Goal: Ask a question: Seek information or help from site administrators or community

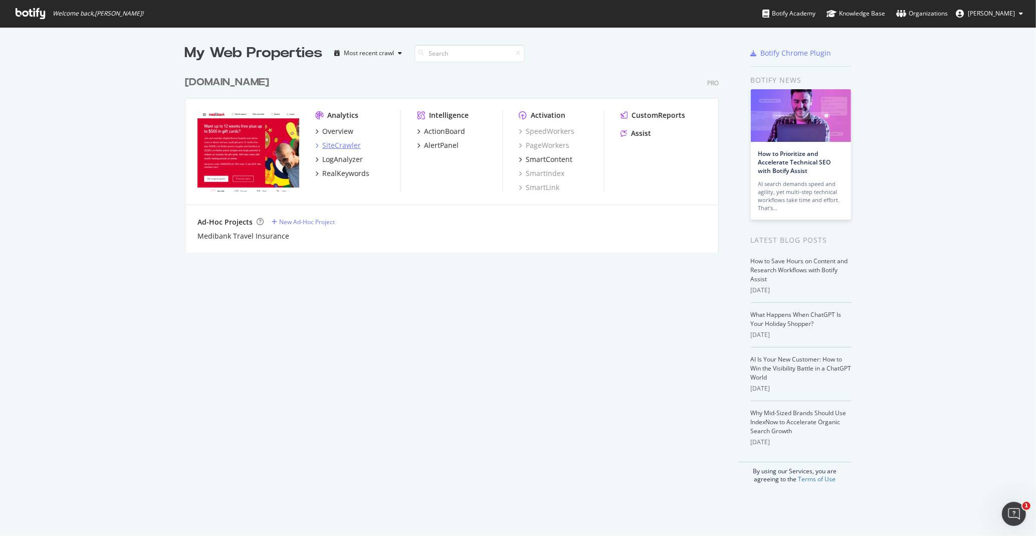
click at [347, 145] on div "SiteCrawler" at bounding box center [341, 145] width 39 height 10
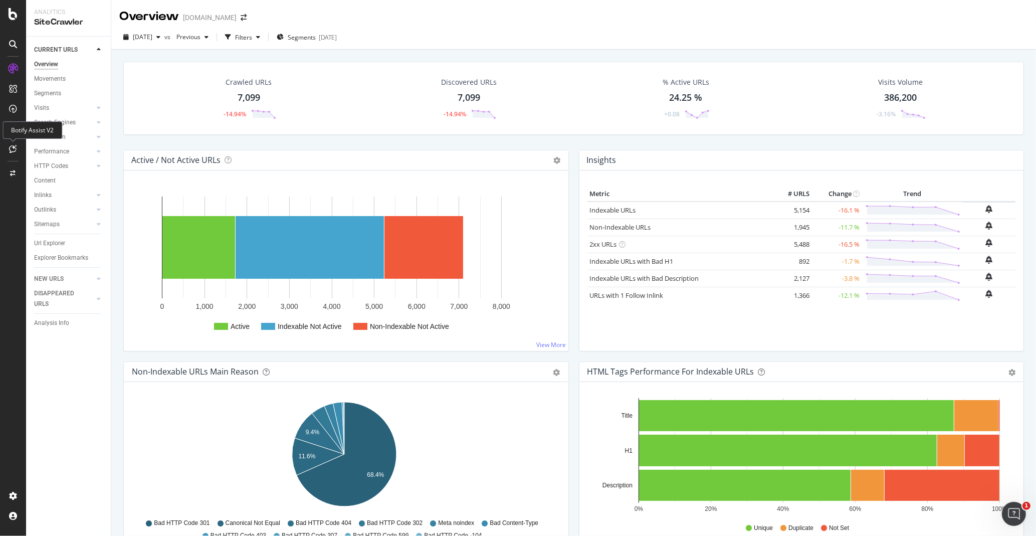
click at [10, 148] on icon at bounding box center [14, 149] width 8 height 8
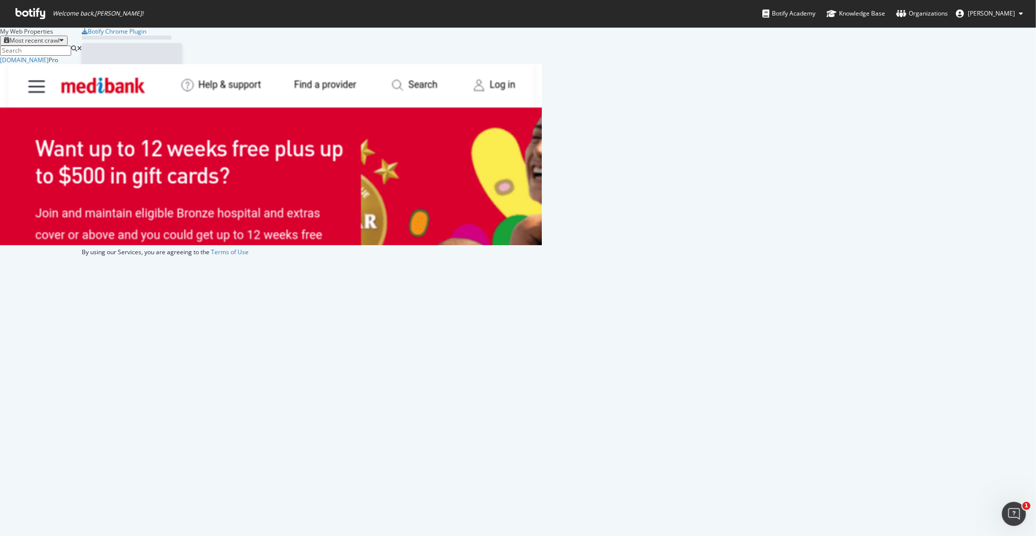
scroll to position [183, 535]
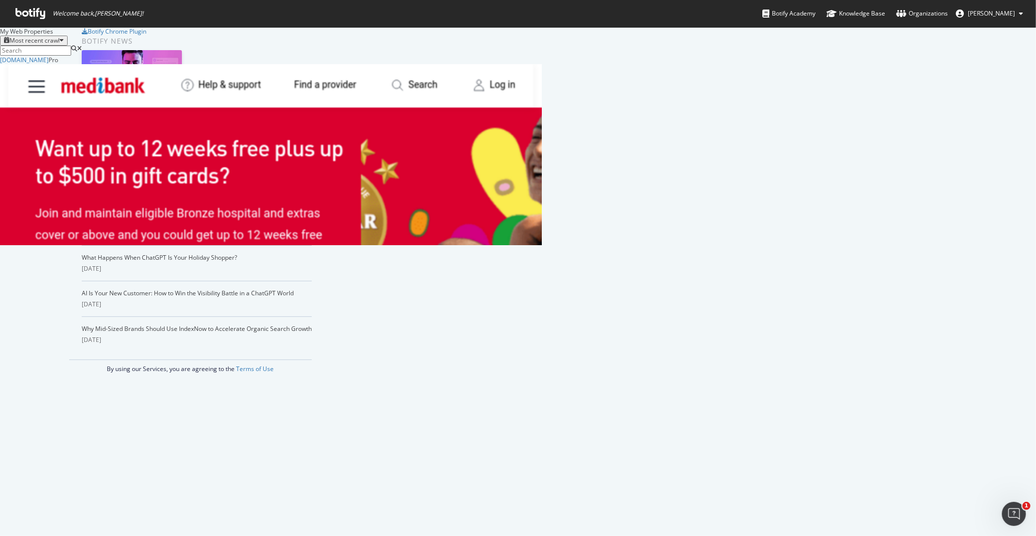
click at [70, 528] on div "SiteCrawler" at bounding box center [50, 533] width 39 height 10
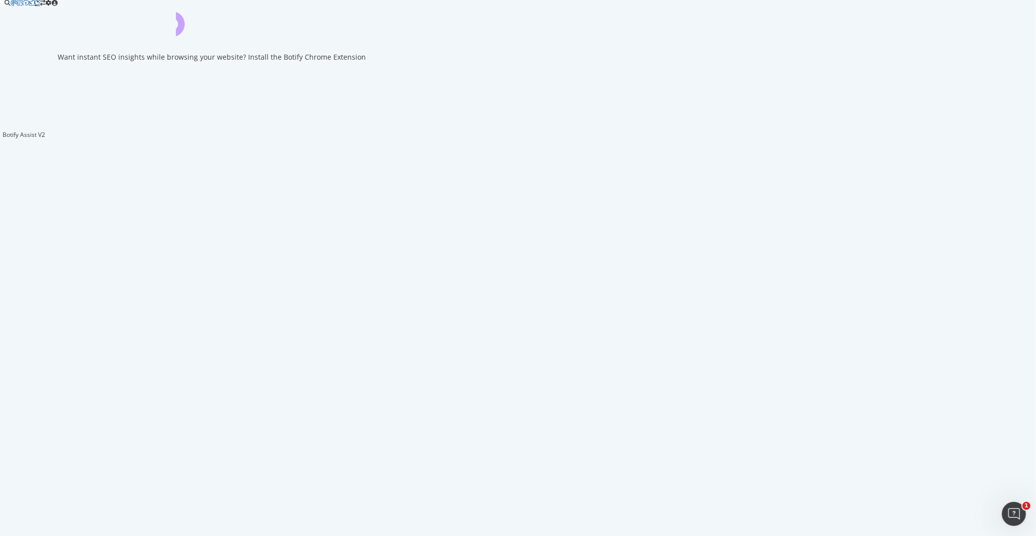
click at [35, 6] on div at bounding box center [38, 3] width 6 height 6
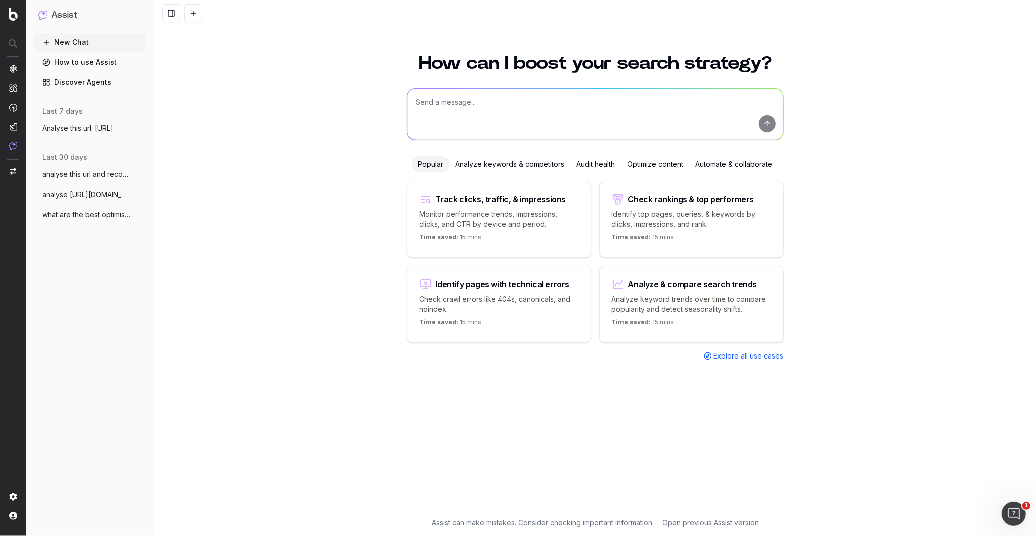
click at [565, 110] on textarea at bounding box center [596, 114] width 376 height 51
type textarea "how many technical errors are there across [DOMAIN_NAME]?"
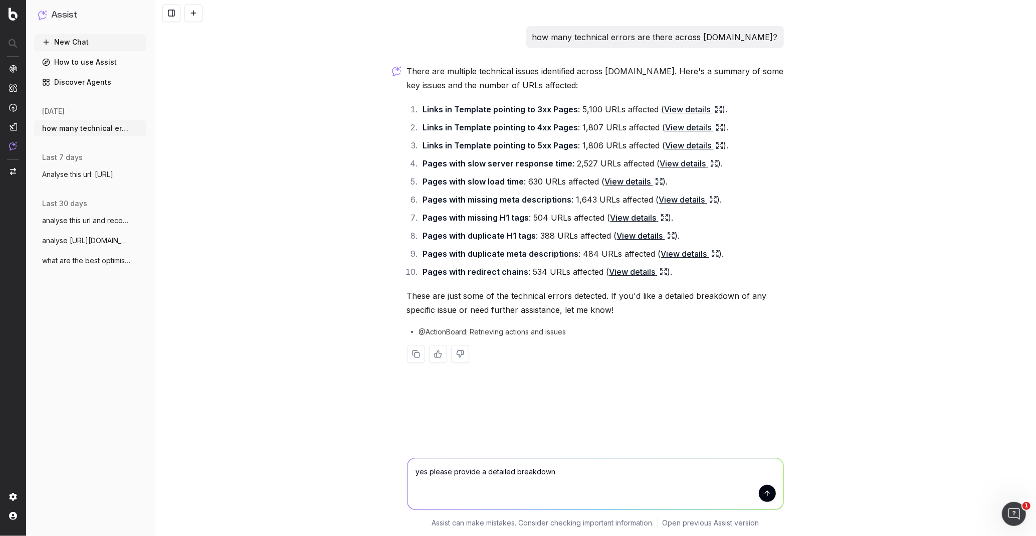
type textarea "yes please provide a detailed breakdown"
drag, startPoint x: 368, startPoint y: 58, endPoint x: 791, endPoint y: 286, distance: 481.0
click at [0, 0] on div "845x454 frames : 0 0 / 15 secs" at bounding box center [0, 0] width 0 height 0
click at [0, 0] on icon at bounding box center [0, 0] width 0 height 0
click at [0, 0] on img at bounding box center [0, 0] width 0 height 0
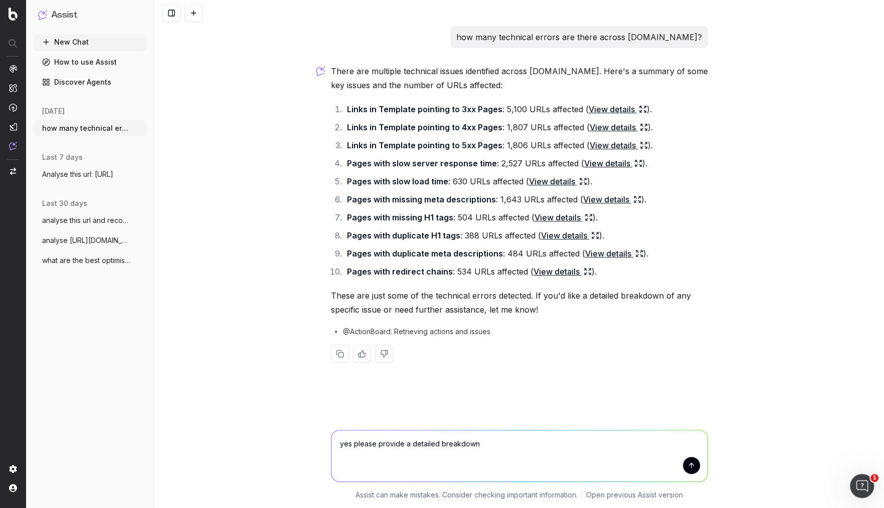
drag, startPoint x: 482, startPoint y: 444, endPoint x: 309, endPoint y: 445, distance: 173.5
click at [309, 445] on div "yes please provide a detailed breakdown yes please provide a detailed breakdown…" at bounding box center [519, 463] width 730 height 90
click at [616, 108] on link "View details" at bounding box center [618, 109] width 58 height 14
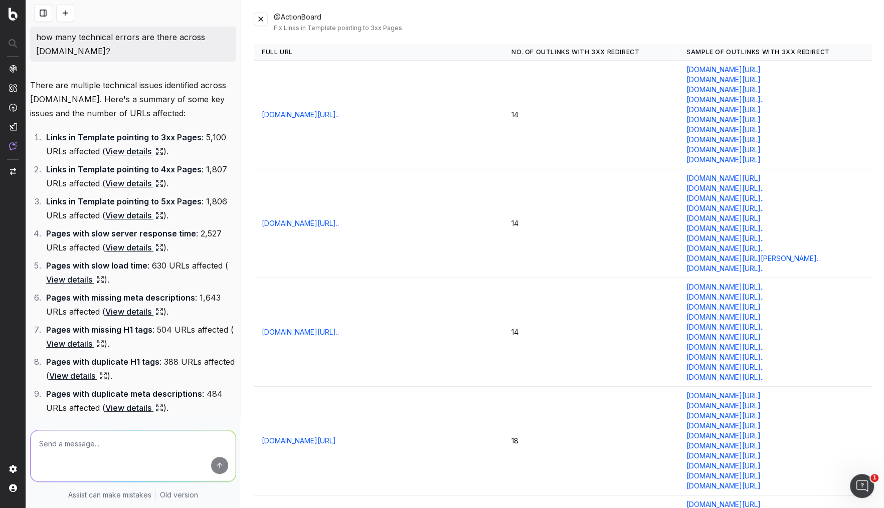
click at [263, 21] on button at bounding box center [261, 19] width 14 height 14
